Goal: Transaction & Acquisition: Book appointment/travel/reservation

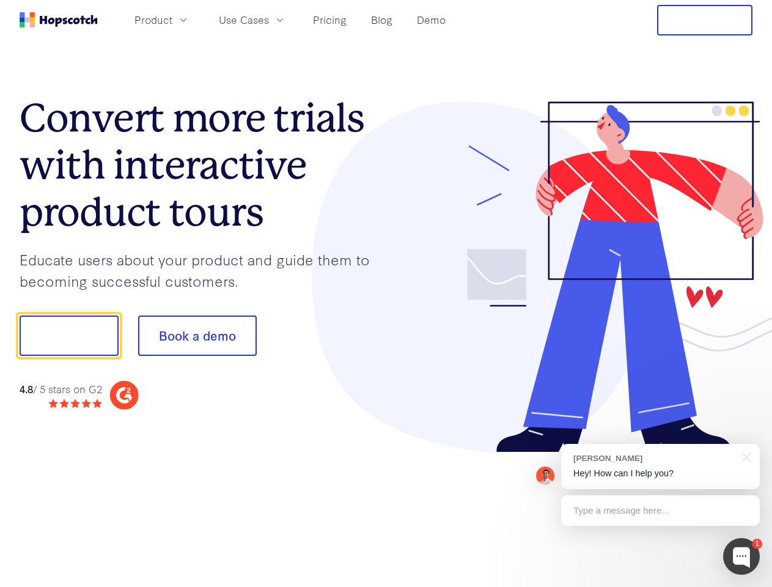
click at [386, 293] on div at bounding box center [569, 276] width 367 height 351
click at [172, 20] on span "Product" at bounding box center [153, 19] width 38 height 15
click at [269, 20] on span "Use Cases" at bounding box center [244, 19] width 50 height 15
click at [705, 20] on button "Free Trial" at bounding box center [704, 20] width 95 height 31
click at [68, 336] on button "Show me!" at bounding box center [69, 335] width 99 height 40
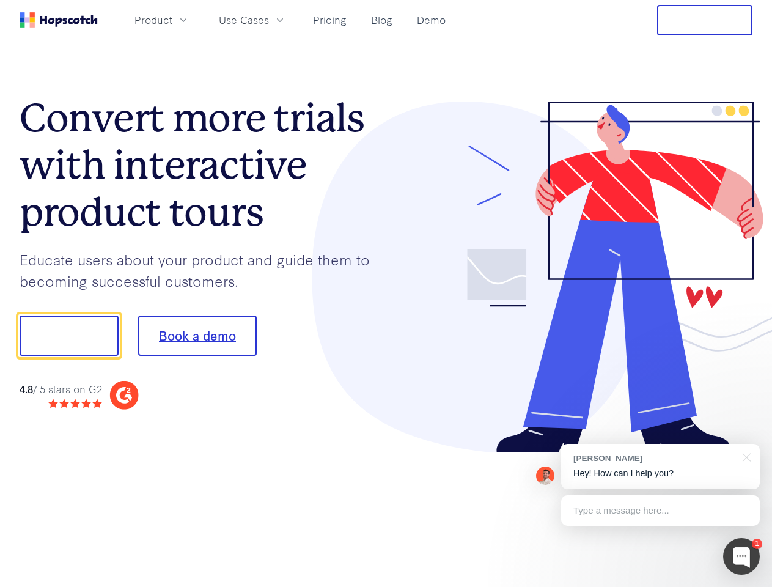
click at [197, 336] on button "Book a demo" at bounding box center [197, 335] width 119 height 40
click at [741, 556] on div at bounding box center [741, 556] width 37 height 37
click at [660, 466] on div "[PERSON_NAME] Hey! How can I help you?" at bounding box center [660, 466] width 199 height 45
click at [745, 456] on div at bounding box center [645, 334] width 229 height 408
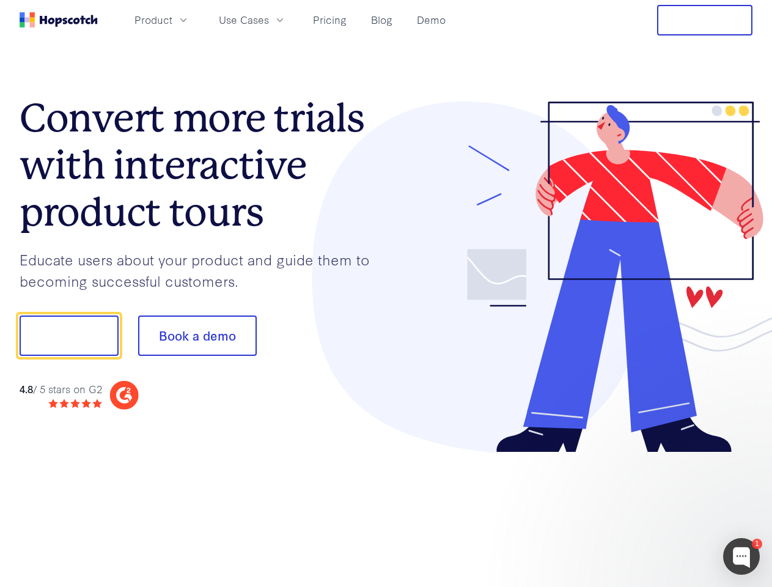
click at [660, 510] on div at bounding box center [645, 416] width 229 height 244
